Goal: Transaction & Acquisition: Purchase product/service

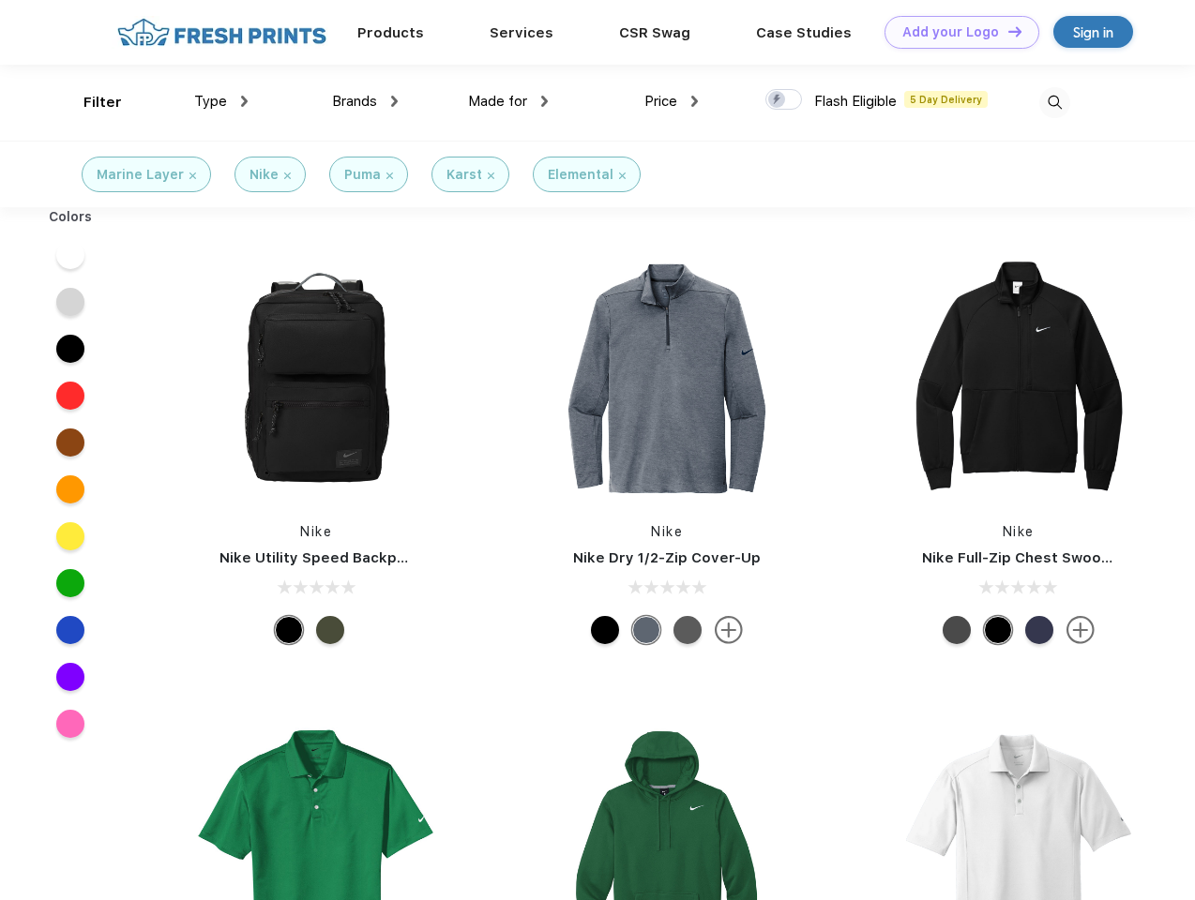
scroll to position [1, 0]
click at [955, 32] on link "Add your Logo Design Tool" at bounding box center [962, 32] width 155 height 33
click at [0, 0] on div "Design Tool" at bounding box center [0, 0] width 0 height 0
click at [1006, 31] on link "Add your Logo Design Tool" at bounding box center [962, 32] width 155 height 33
click at [90, 102] on div "Filter" at bounding box center [102, 103] width 38 height 22
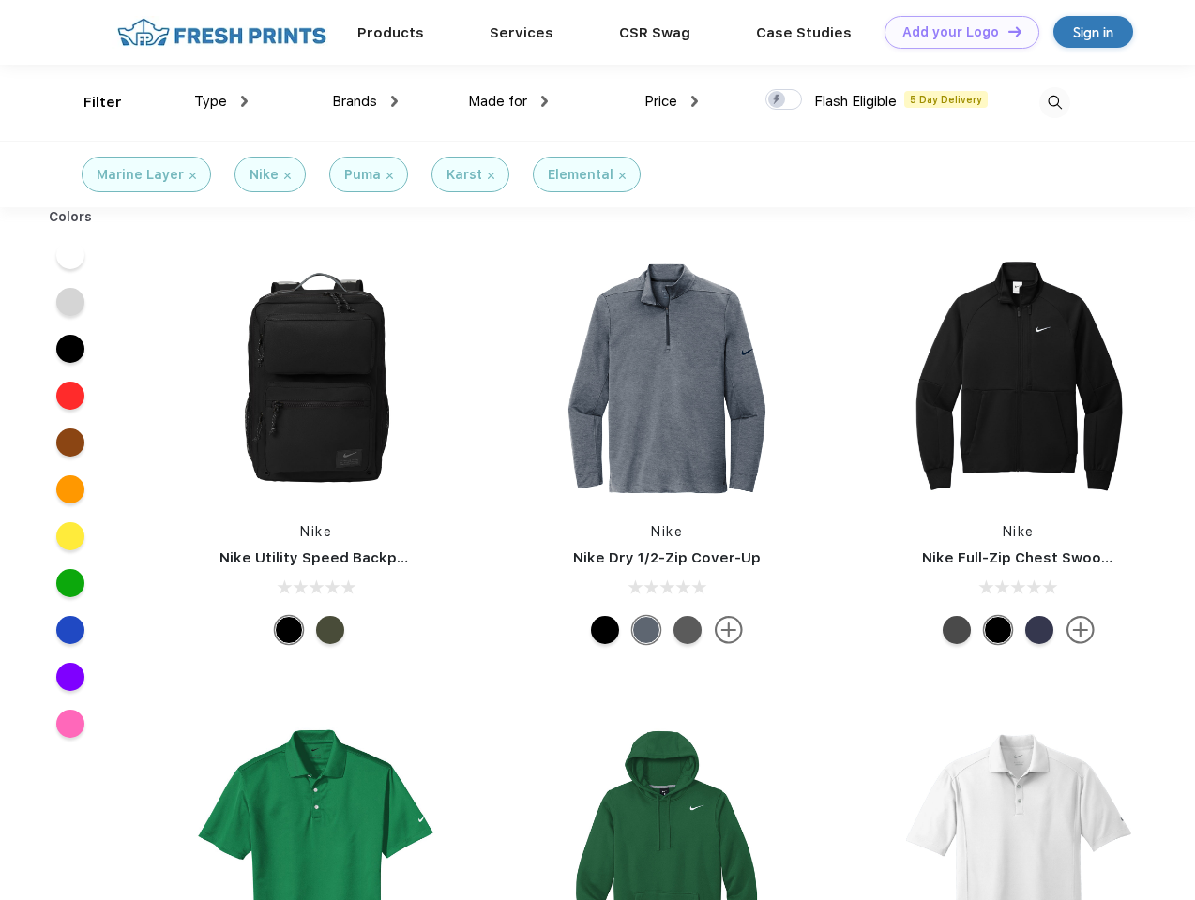
click at [221, 101] on span "Type" at bounding box center [210, 101] width 33 height 17
click at [365, 101] on span "Brands" at bounding box center [354, 101] width 45 height 17
click at [508, 101] on span "Made for" at bounding box center [497, 101] width 59 height 17
click at [672, 101] on span "Price" at bounding box center [660, 101] width 33 height 17
click at [784, 100] on div at bounding box center [783, 99] width 37 height 21
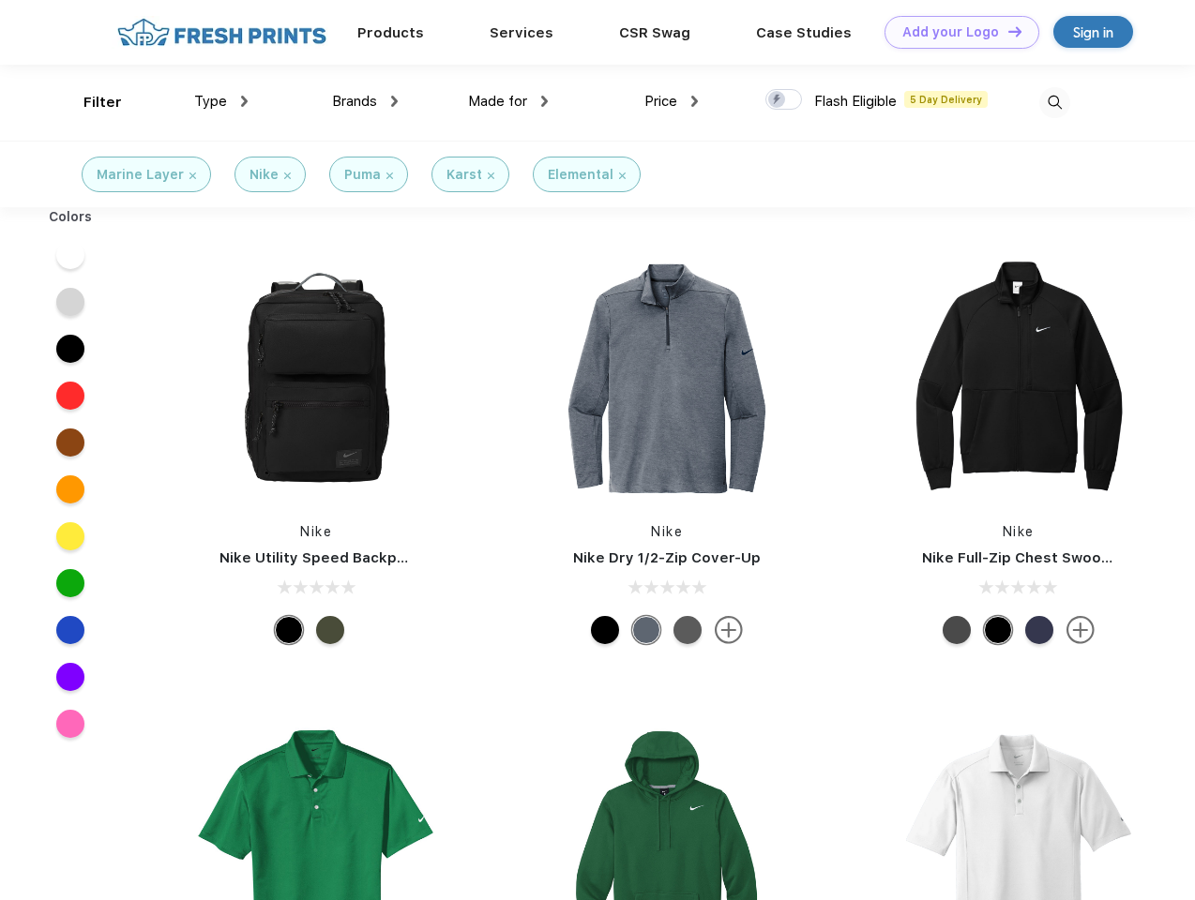
click at [778, 100] on input "checkbox" at bounding box center [771, 94] width 12 height 12
click at [1054, 102] on img at bounding box center [1054, 102] width 31 height 31
